Goal: Information Seeking & Learning: Learn about a topic

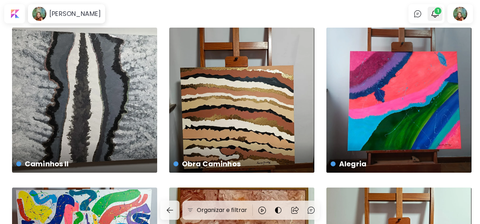
click at [439, 9] on span "1" at bounding box center [437, 10] width 7 height 7
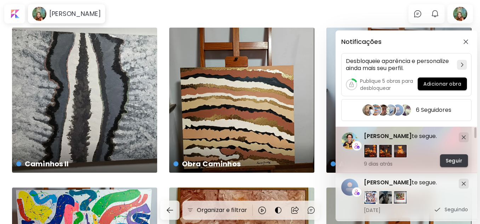
click at [456, 158] on span "Seguir" at bounding box center [454, 160] width 17 height 7
click at [456, 158] on div at bounding box center [461, 149] width 16 height 35
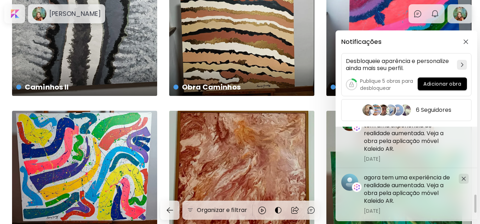
scroll to position [401, 0]
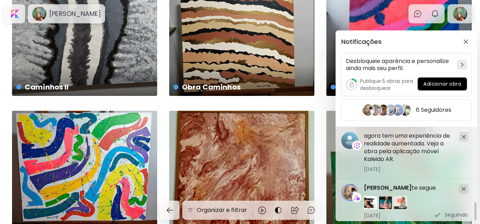
drag, startPoint x: 475, startPoint y: 133, endPoint x: 477, endPoint y: 234, distance: 100.6
click at [477, 147] on html "Karine Sandy 0 0 Organizar e filtrar Encontros US$ 741 | 100 x 4 cm Mármore US$…" at bounding box center [240, 35] width 480 height 224
click at [325, 39] on div "Notificações Desbloqueie aparência e personalize ainda mais seu perfil. Publiqu…" at bounding box center [240, 112] width 480 height 224
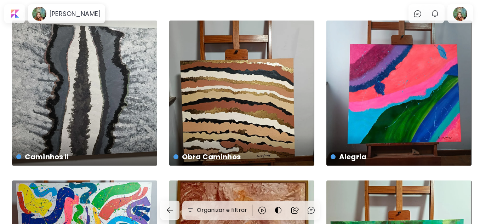
scroll to position [0, 0]
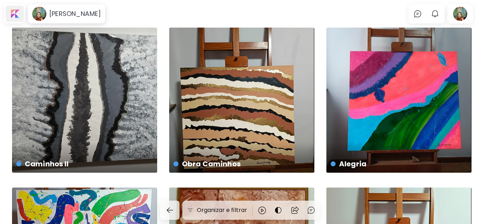
click at [12, 13] on div at bounding box center [15, 14] width 18 height 16
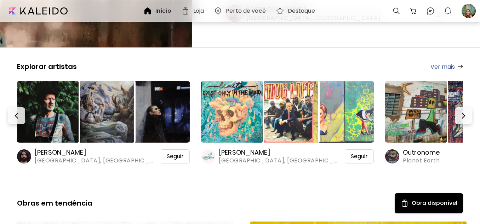
scroll to position [71, 0]
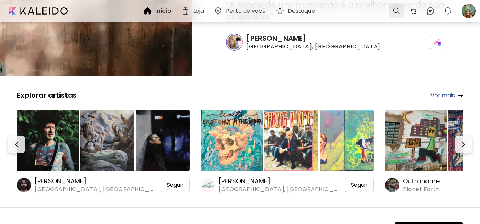
click at [395, 8] on div at bounding box center [396, 11] width 14 height 14
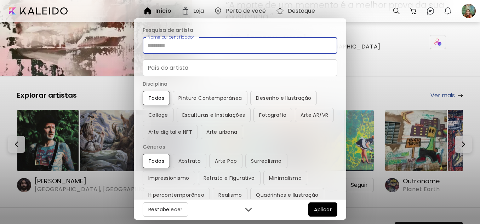
click at [186, 46] on input "Nome ou identificador" at bounding box center [240, 45] width 195 height 17
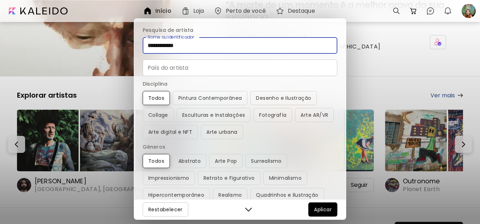
type input "**********"
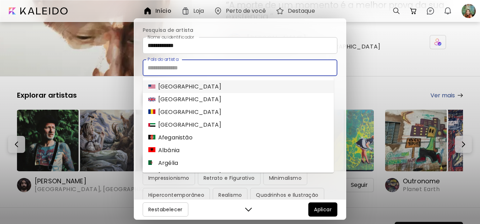
click at [165, 68] on input "País do artista" at bounding box center [240, 67] width 195 height 17
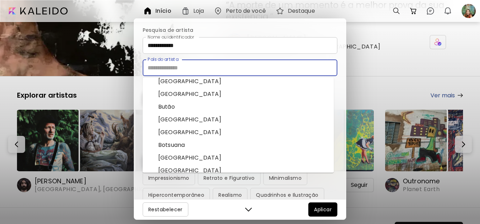
scroll to position [284, 0]
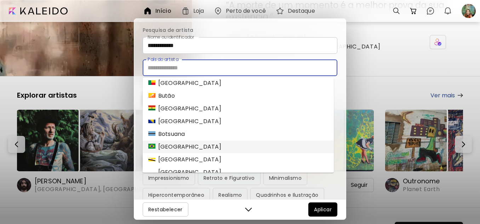
click at [169, 145] on div "Brasil" at bounding box center [184, 147] width 73 height 8
type input "******"
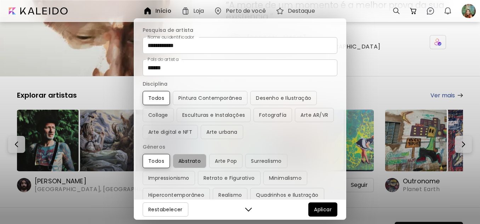
click at [186, 160] on span "Abstrato" at bounding box center [189, 161] width 22 height 8
click at [230, 160] on span "Arte Pop" at bounding box center [226, 161] width 22 height 8
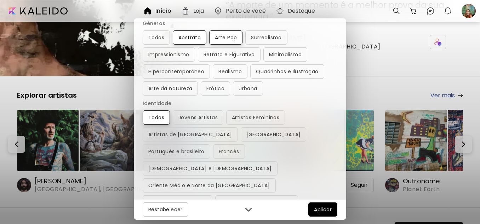
scroll to position [125, 0]
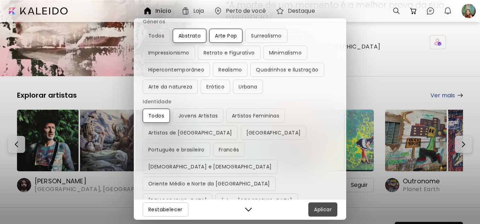
click at [317, 207] on span "Aplicar" at bounding box center [323, 209] width 18 height 8
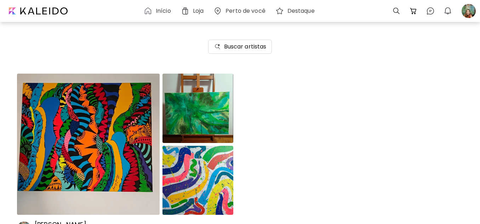
click at [79, 133] on img at bounding box center [88, 144] width 143 height 141
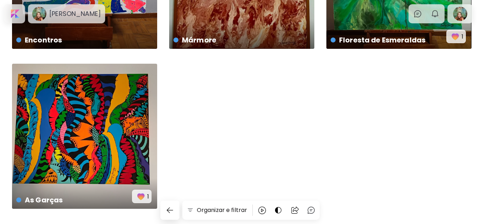
scroll to position [297, 0]
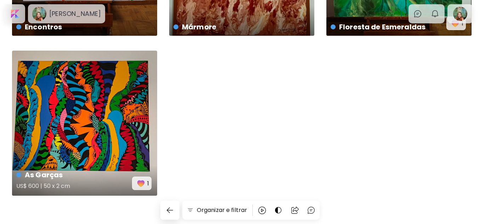
click at [83, 120] on div "As Garças US$ 600 | 50 x 2 cm 1" at bounding box center [84, 123] width 145 height 145
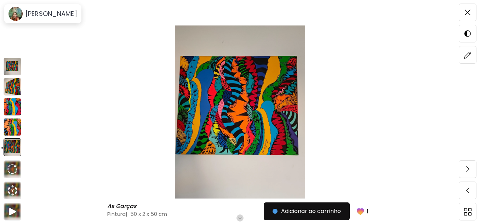
click at [13, 65] on img at bounding box center [13, 67] width 18 height 18
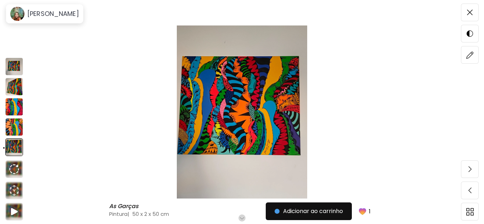
scroll to position [225, 0]
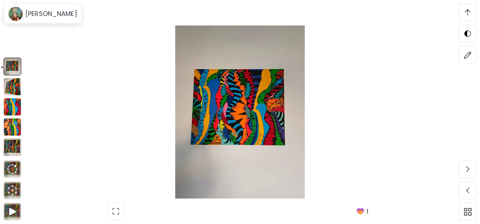
click at [13, 65] on img at bounding box center [13, 67] width 18 height 18
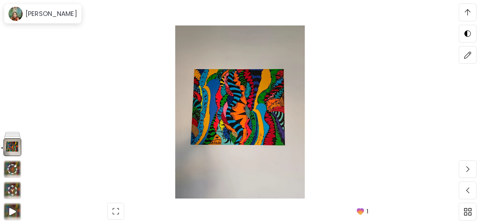
click at [240, 105] on img at bounding box center [240, 111] width 421 height 173
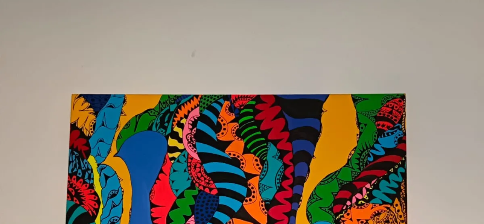
scroll to position [0, 0]
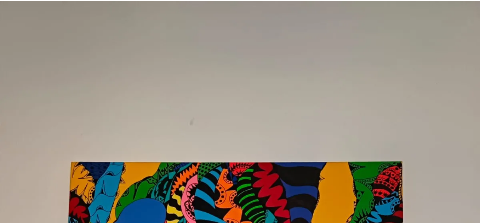
scroll to position [297, 0]
